Goal: Information Seeking & Learning: Learn about a topic

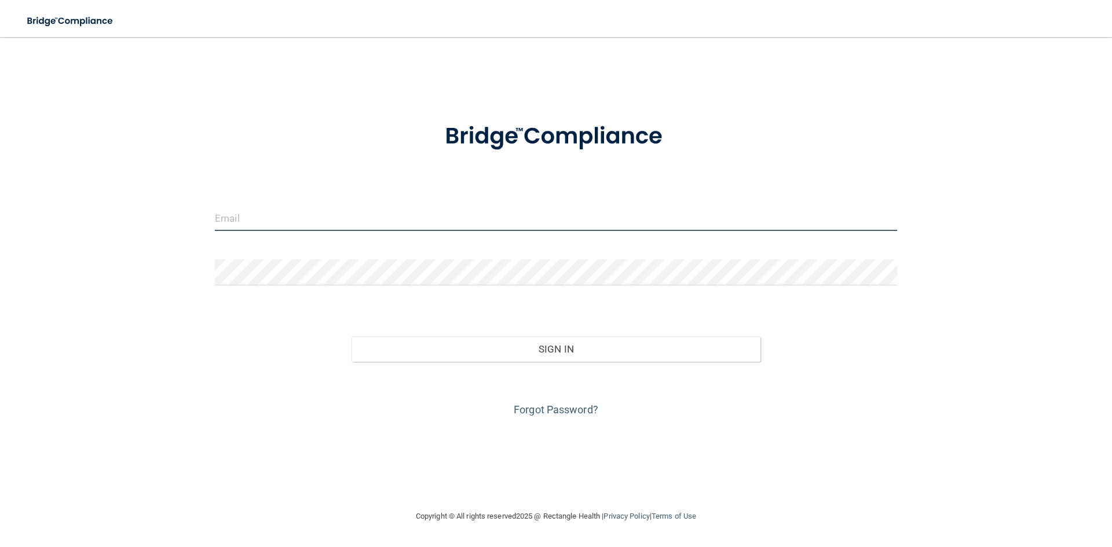
type input "[EMAIL_ADDRESS][DOMAIN_NAME]"
drag, startPoint x: 328, startPoint y: 215, endPoint x: 0, endPoint y: 221, distance: 327.9
click at [0, 221] on main "kmoranleap333@gmail.com Invalid email/password. You don't have permission to ac…" at bounding box center [556, 292] width 1112 height 510
click at [392, 227] on input "kmoranleap333@gmail.com" at bounding box center [556, 218] width 682 height 26
drag, startPoint x: 394, startPoint y: 222, endPoint x: 142, endPoint y: 218, distance: 252.0
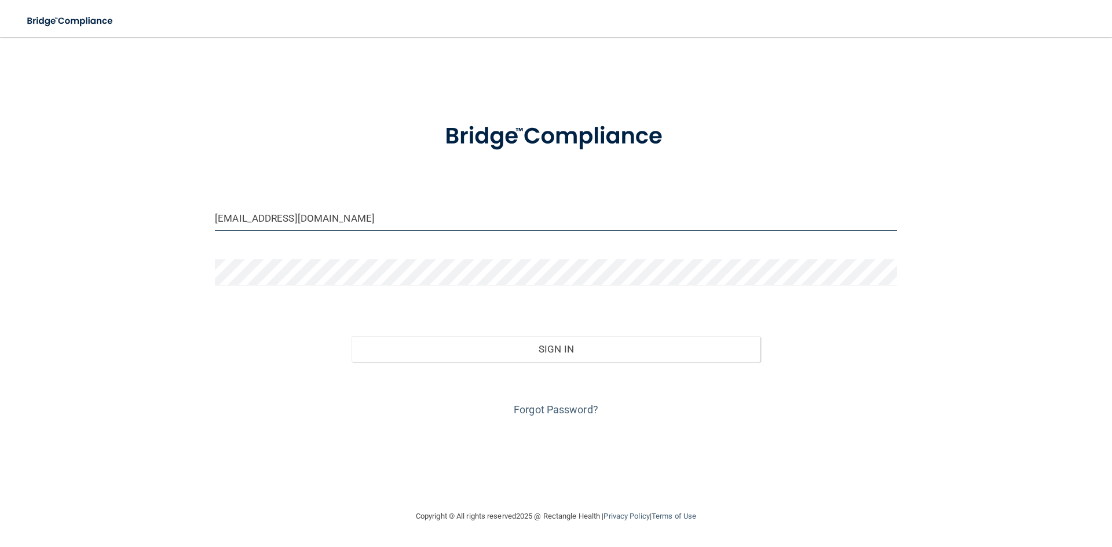
click at [142, 218] on div "kmoranleap333@gmail.com Invalid email/password. You don't have permission to ac…" at bounding box center [556, 274] width 1066 height 450
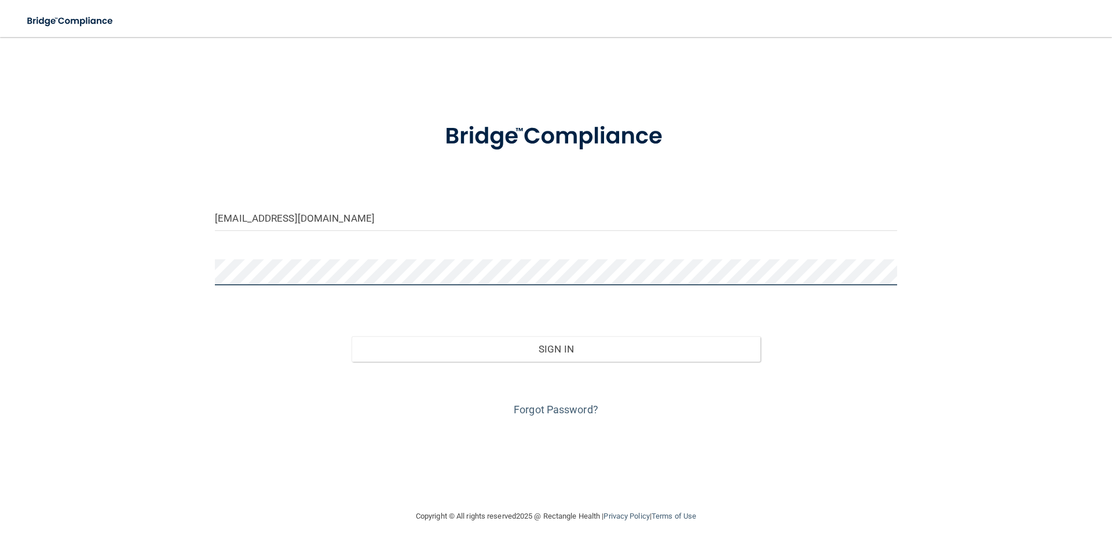
click at [111, 277] on div "bbcarley115@yahoo.com Invalid email/password. You don't have permission to acce…" at bounding box center [556, 274] width 1066 height 450
click at [352, 337] on button "Sign In" at bounding box center [557, 349] width 410 height 25
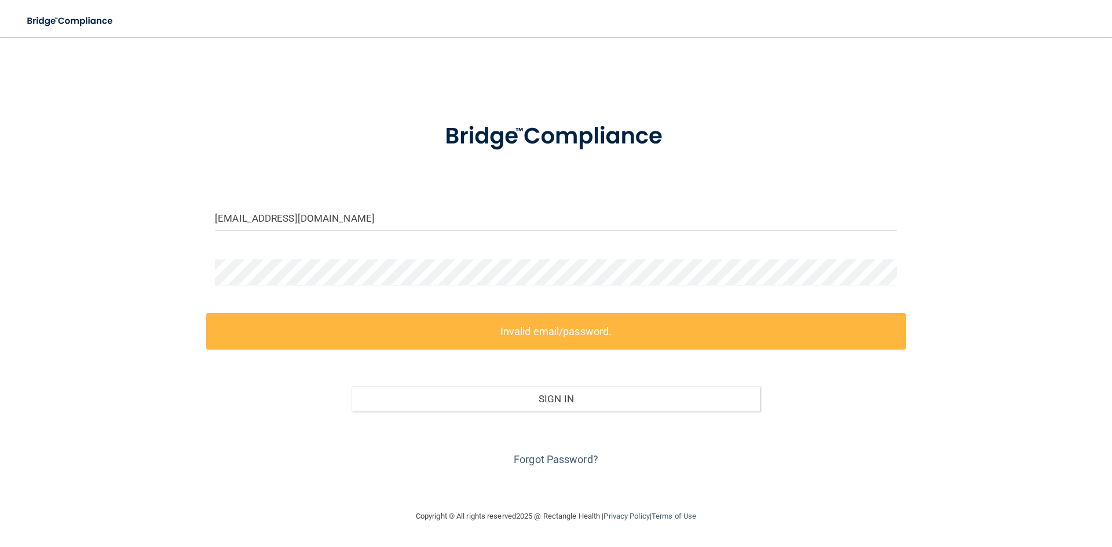
click at [266, 449] on div "Forgot Password?" at bounding box center [556, 441] width 700 height 58
click at [97, 274] on div "bbcarley115@yahoo.com Invalid email/password. You don't have permission to acce…" at bounding box center [556, 274] width 1066 height 450
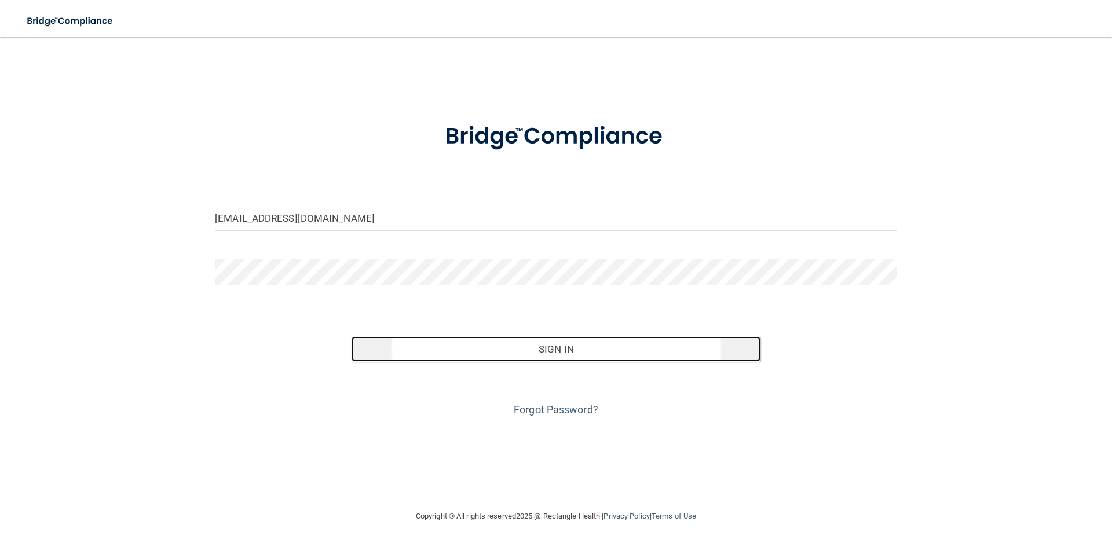
click at [663, 360] on button "Sign In" at bounding box center [557, 349] width 410 height 25
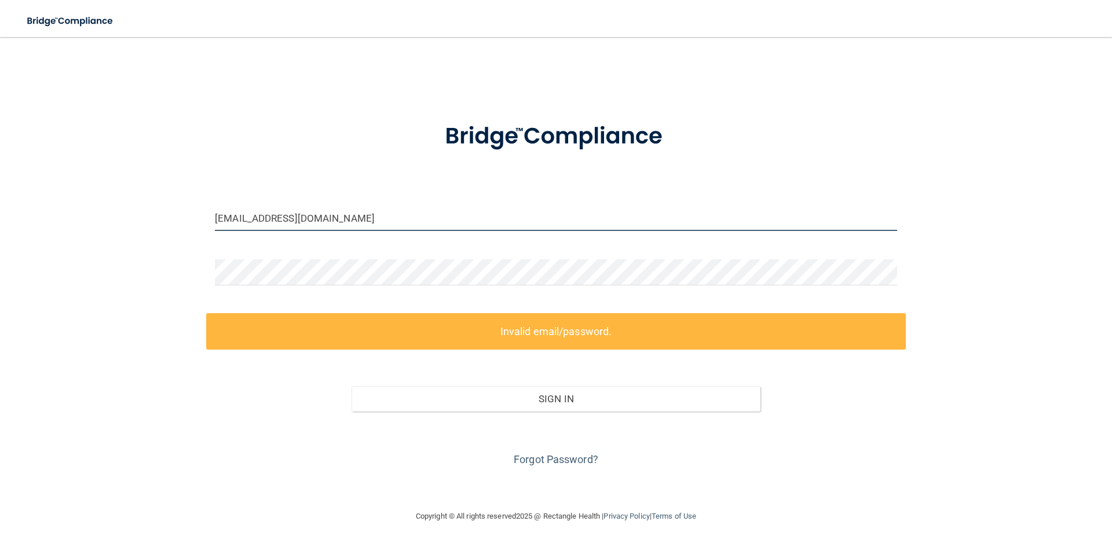
click at [255, 222] on input "bbcarley115@yahoo.com" at bounding box center [556, 218] width 682 height 26
click at [258, 217] on input "bbcarley115@yahoo.com" at bounding box center [556, 218] width 682 height 26
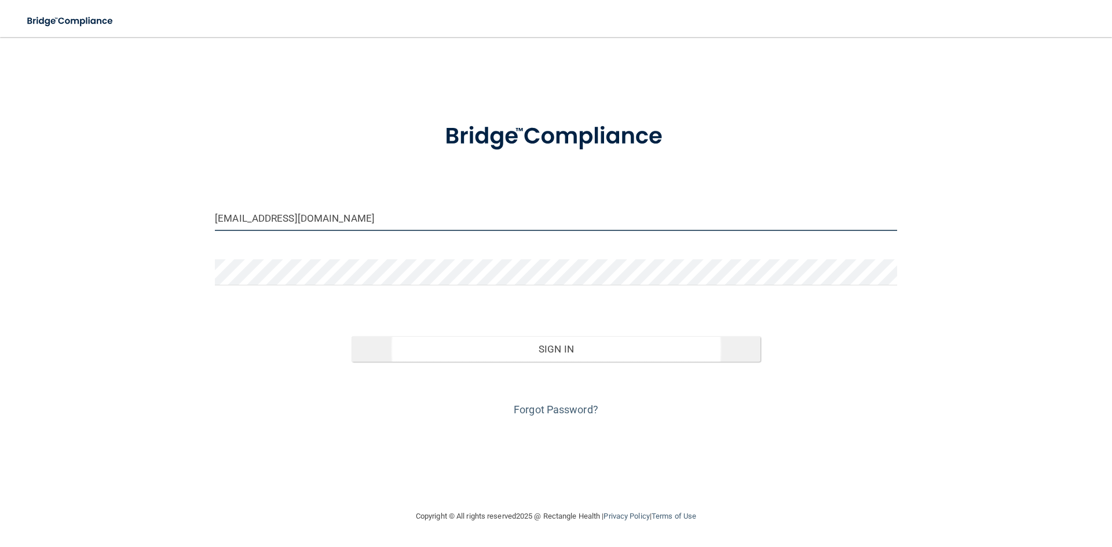
type input "[EMAIL_ADDRESS][DOMAIN_NAME]"
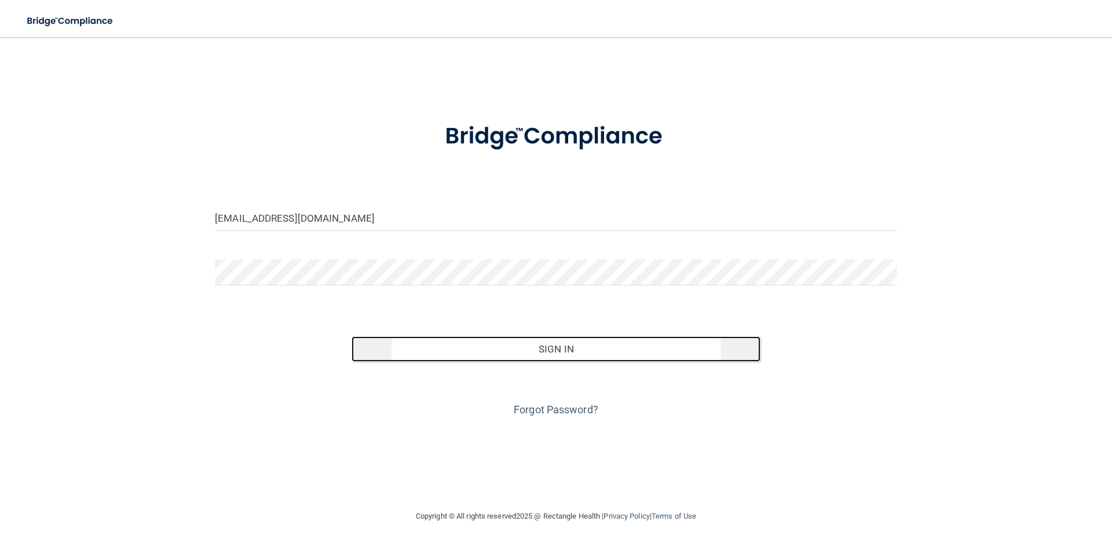
click at [548, 352] on button "Sign In" at bounding box center [557, 349] width 410 height 25
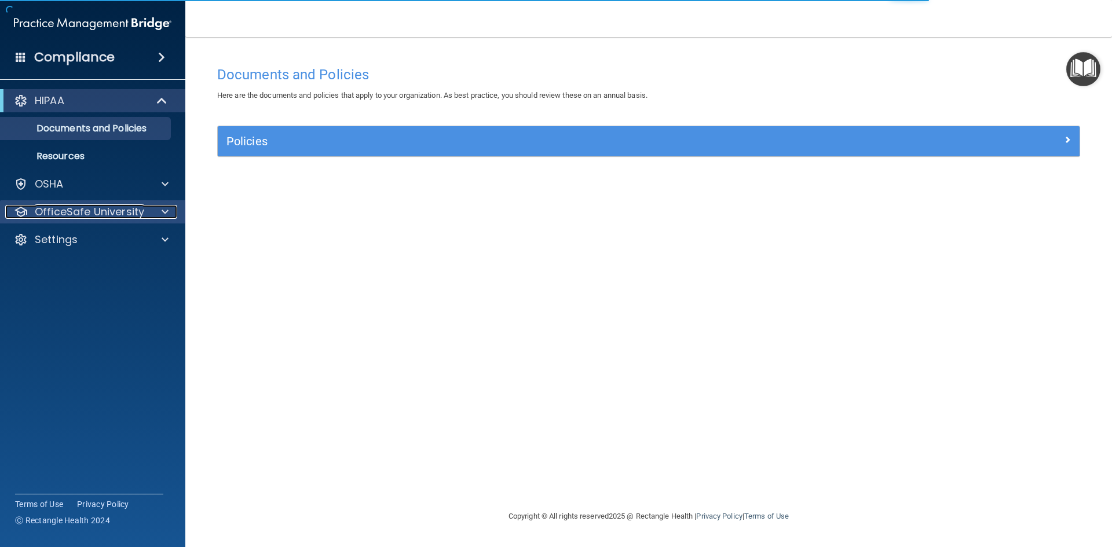
click at [103, 213] on p "OfficeSafe University" at bounding box center [89, 212] width 109 height 14
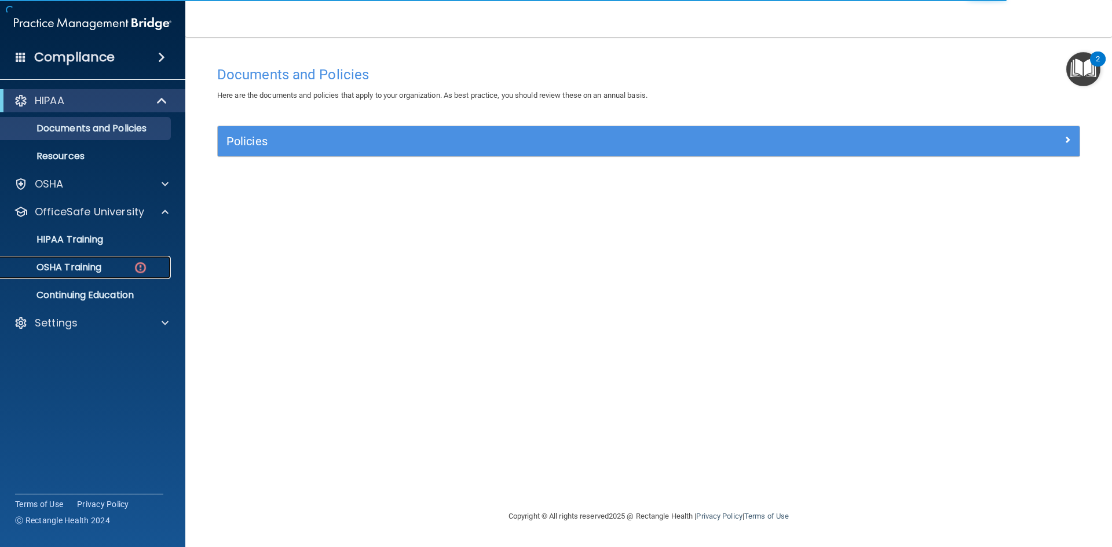
click at [106, 275] on link "OSHA Training" at bounding box center [79, 267] width 182 height 23
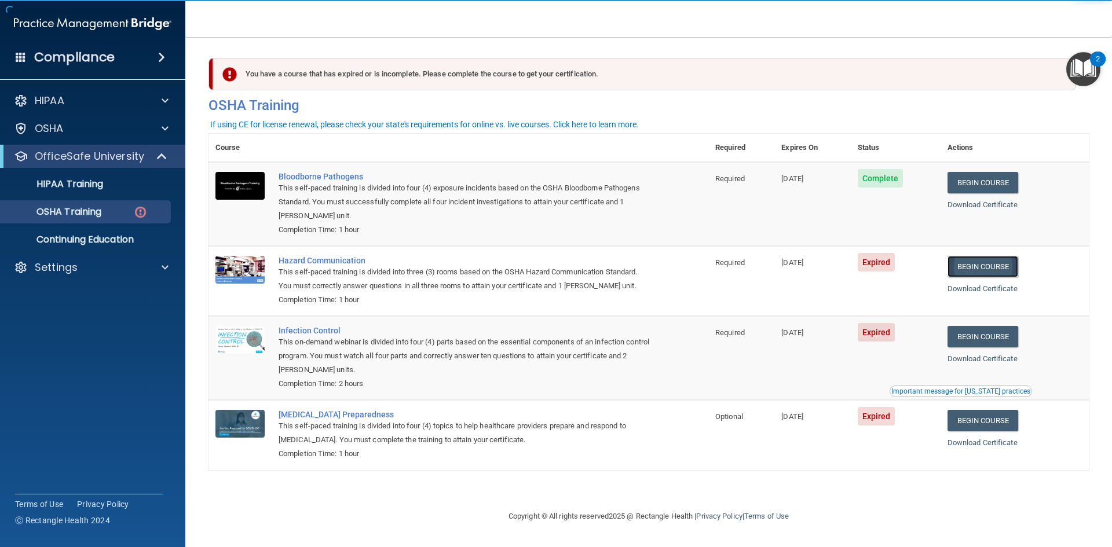
click at [1005, 266] on link "Begin Course" at bounding box center [983, 266] width 71 height 21
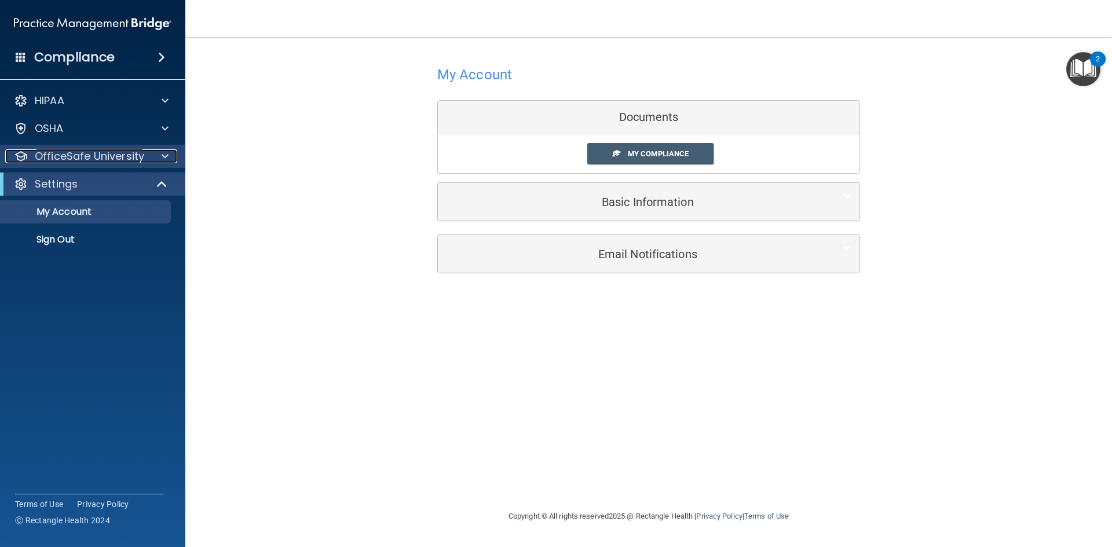
click at [125, 160] on p "OfficeSafe University" at bounding box center [89, 156] width 109 height 14
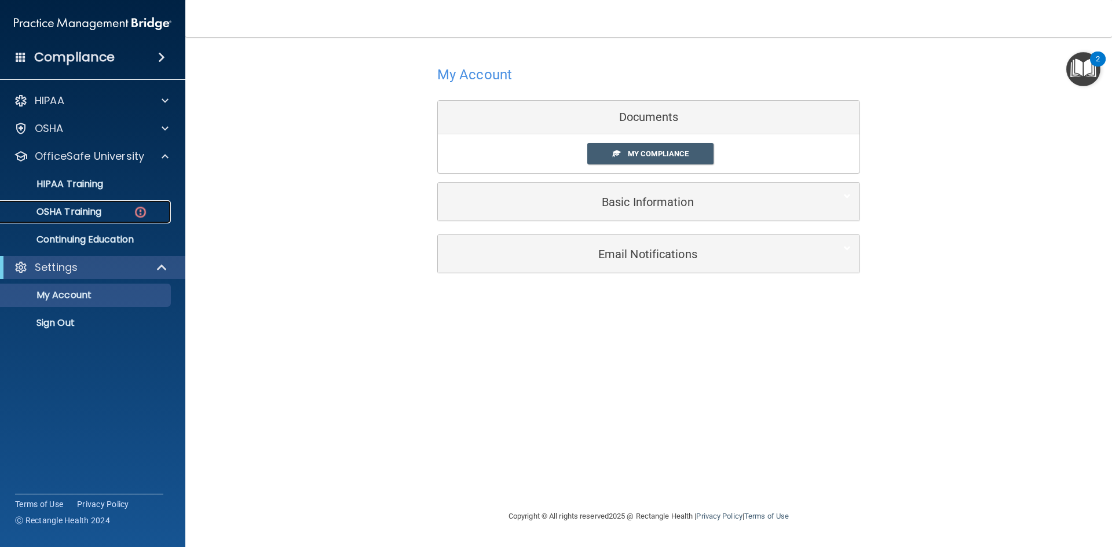
click at [86, 211] on p "OSHA Training" at bounding box center [55, 212] width 94 height 12
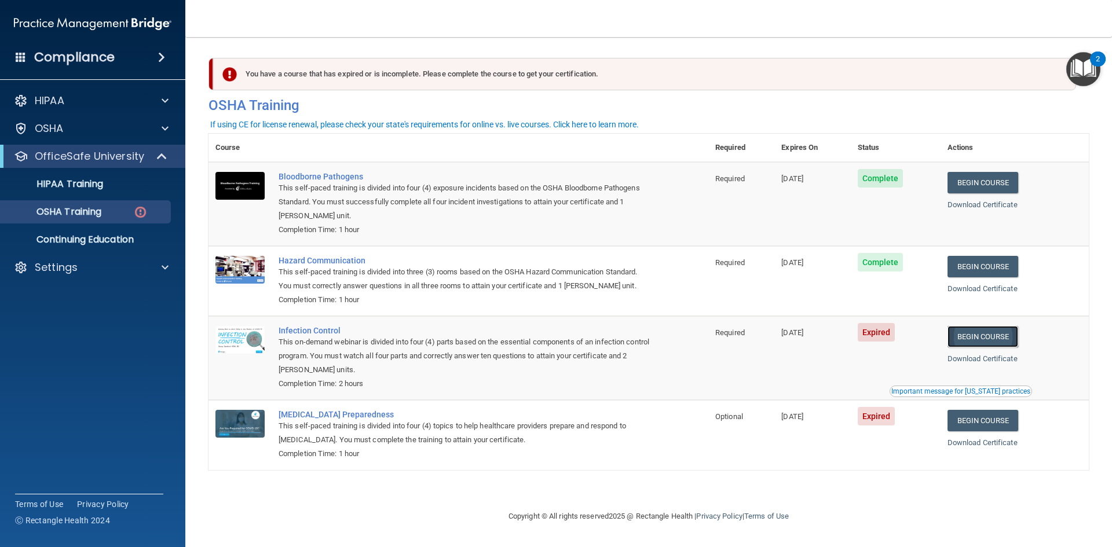
click at [1002, 339] on link "Begin Course" at bounding box center [983, 336] width 71 height 21
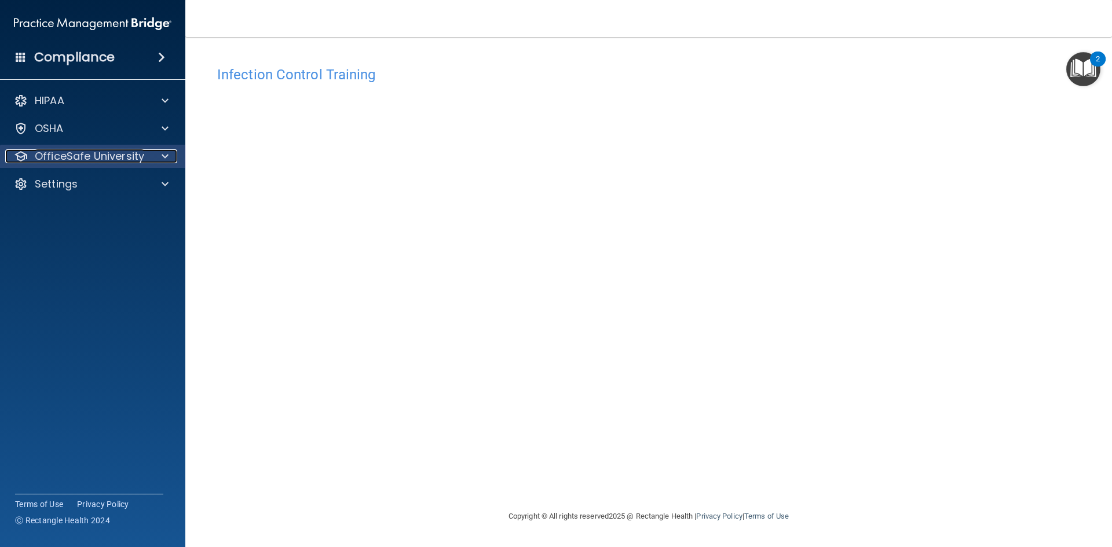
click at [112, 157] on p "OfficeSafe University" at bounding box center [89, 156] width 109 height 14
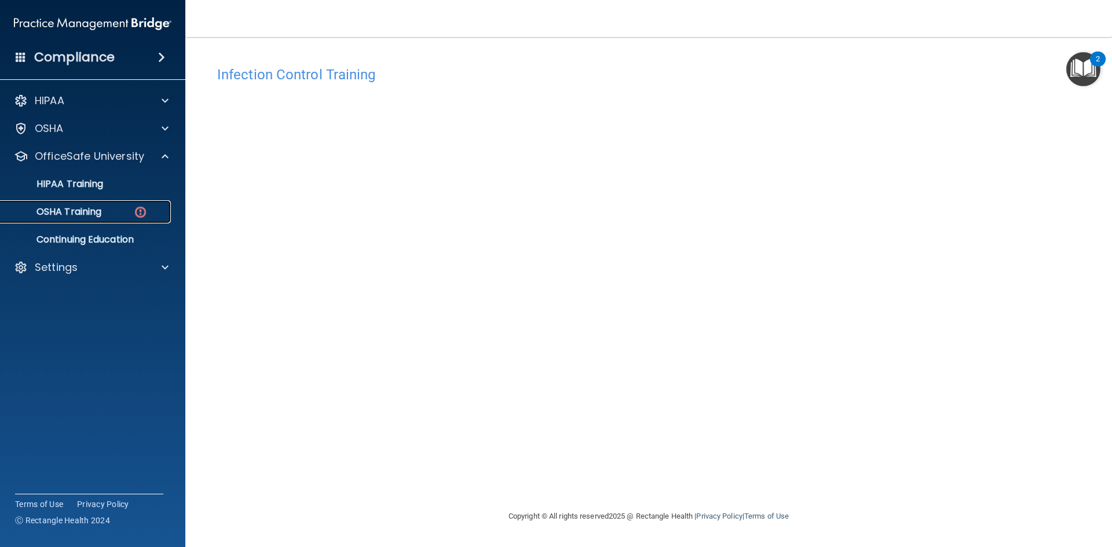
click at [95, 215] on p "OSHA Training" at bounding box center [55, 212] width 94 height 12
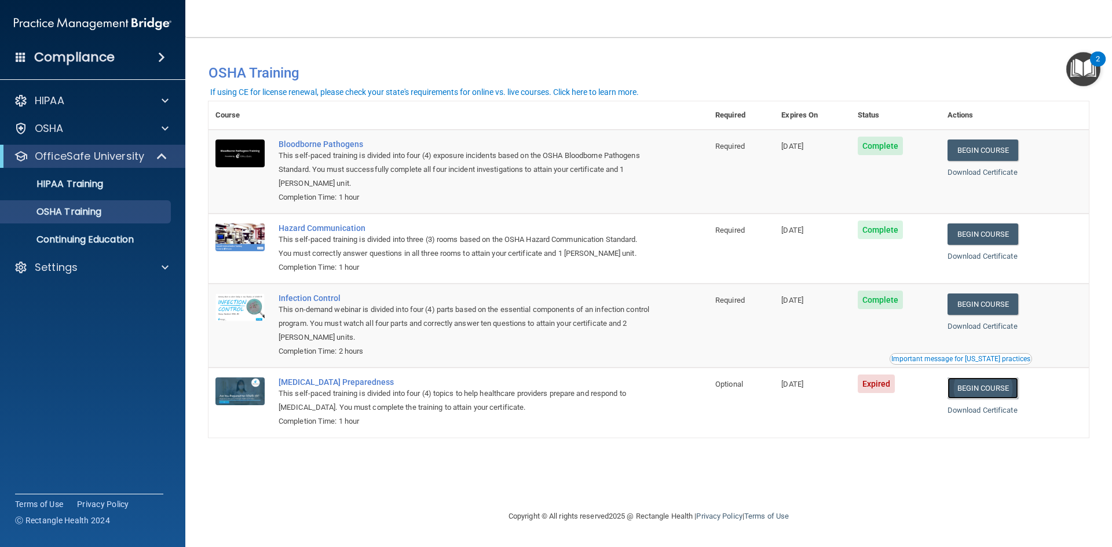
click at [992, 392] on link "Begin Course" at bounding box center [983, 388] width 71 height 21
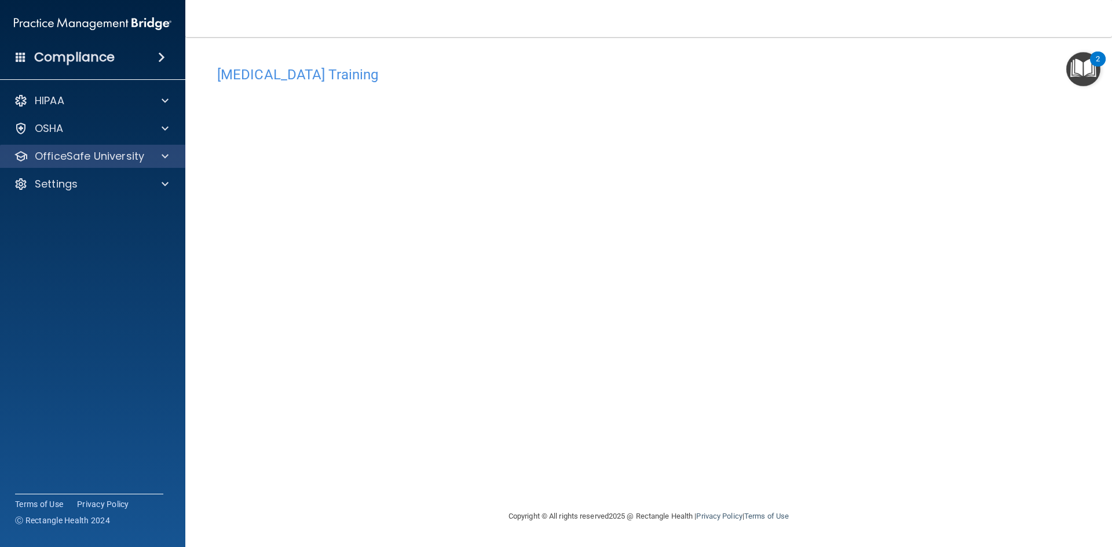
click at [133, 164] on div "OfficeSafe University" at bounding box center [93, 156] width 186 height 23
click at [159, 160] on div at bounding box center [163, 156] width 29 height 14
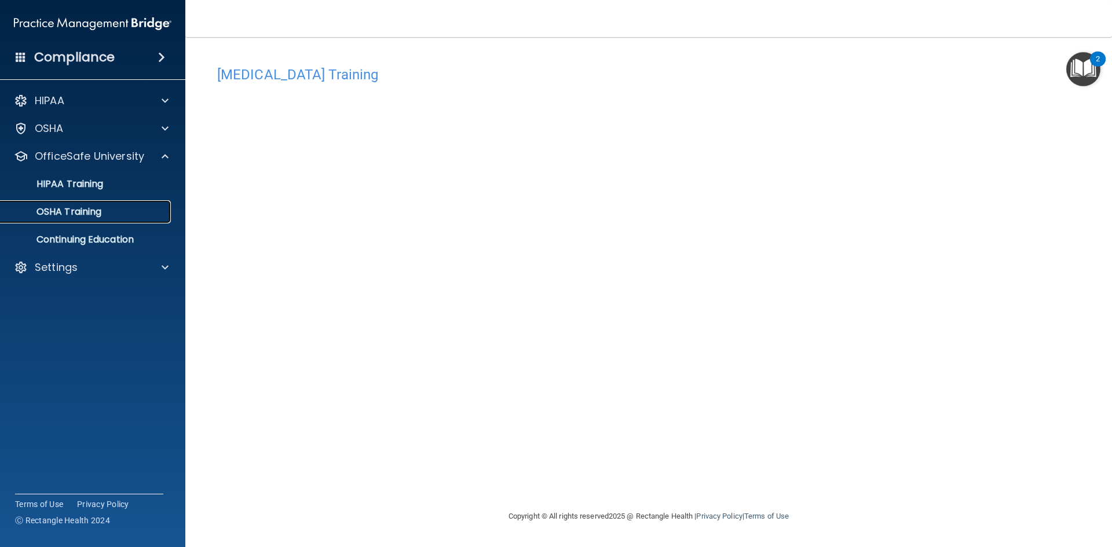
click at [109, 210] on div "OSHA Training" at bounding box center [87, 212] width 158 height 12
